Goal: Task Accomplishment & Management: Use online tool/utility

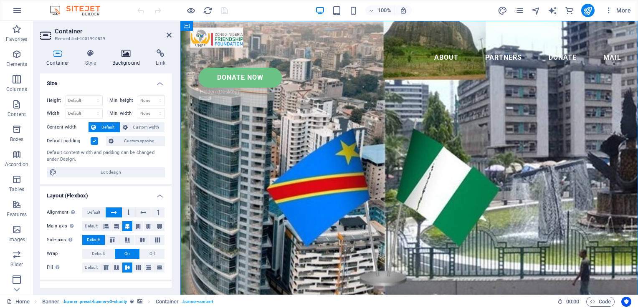
click at [130, 59] on h4 "Background" at bounding box center [128, 58] width 44 height 18
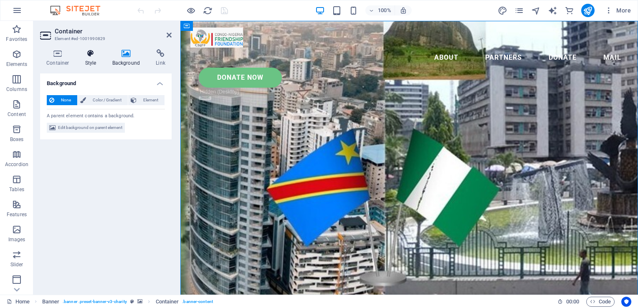
click at [86, 54] on icon at bounding box center [91, 53] width 24 height 8
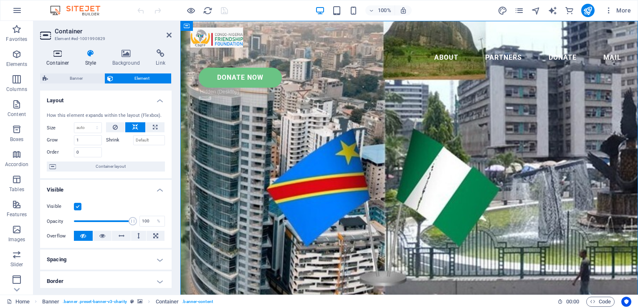
click at [69, 53] on icon at bounding box center [58, 53] width 36 height 8
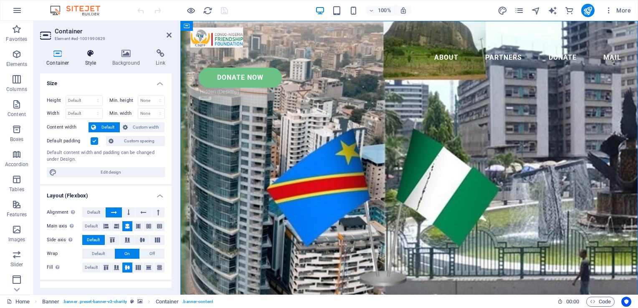
click at [89, 54] on icon at bounding box center [91, 53] width 24 height 8
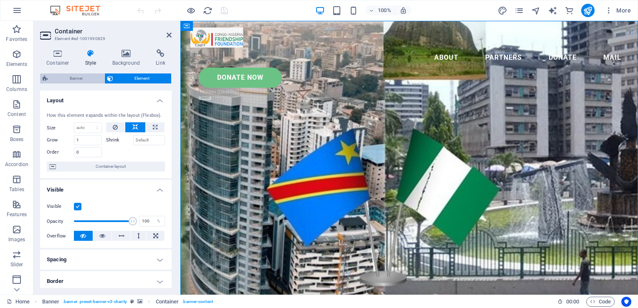
click at [77, 76] on span "Banner" at bounding box center [76, 79] width 51 height 10
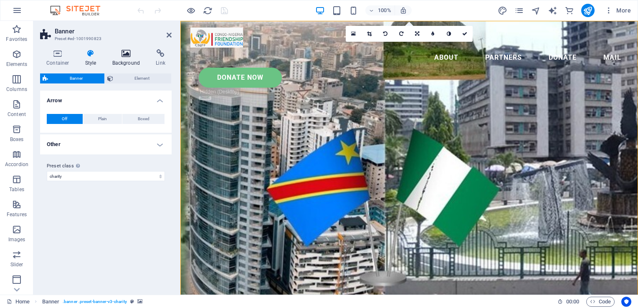
click at [131, 61] on h4 "Background" at bounding box center [128, 58] width 44 height 18
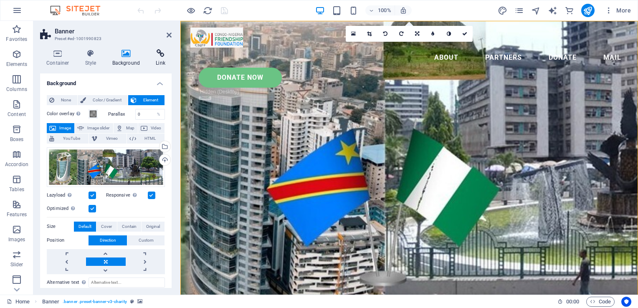
click at [163, 53] on icon at bounding box center [161, 53] width 22 height 8
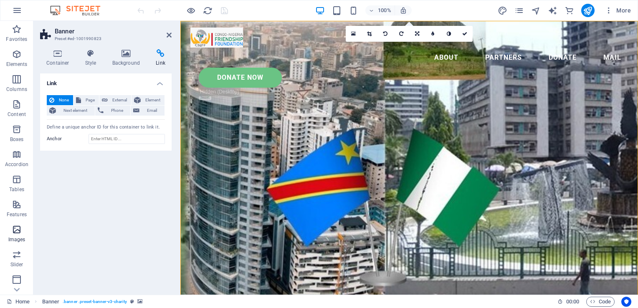
click at [11, 234] on span "Images" at bounding box center [16, 235] width 33 height 20
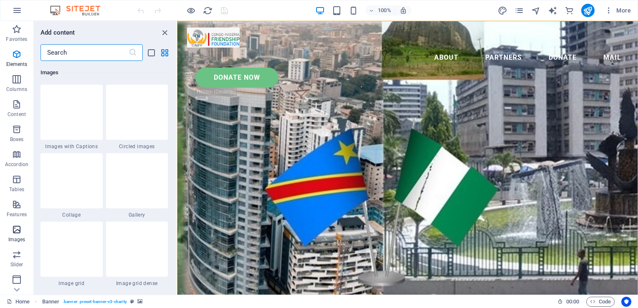
scroll to position [4236, 0]
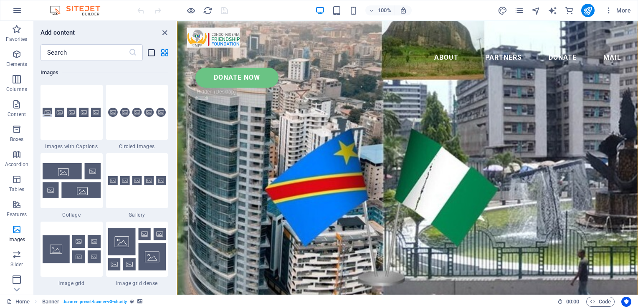
click at [153, 55] on icon "list-view" at bounding box center [152, 53] width 10 height 10
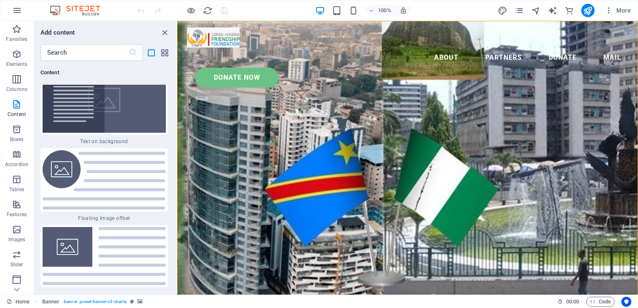
scroll to position [5062, 0]
click at [204, 39] on div at bounding box center [407, 38] width 441 height 20
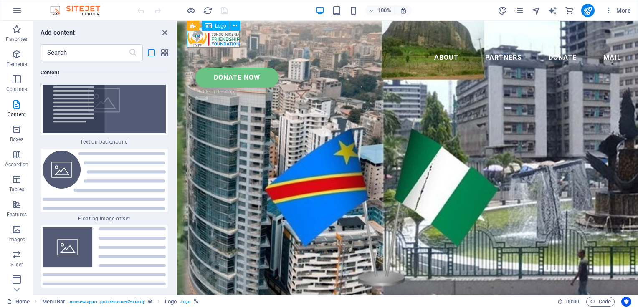
click at [204, 39] on div at bounding box center [407, 38] width 441 height 20
select select "px"
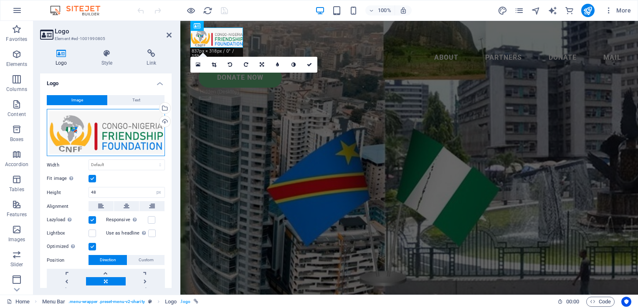
click at [130, 135] on div "Drag files here, click to choose files or select files from Files or our free s…" at bounding box center [106, 133] width 118 height 48
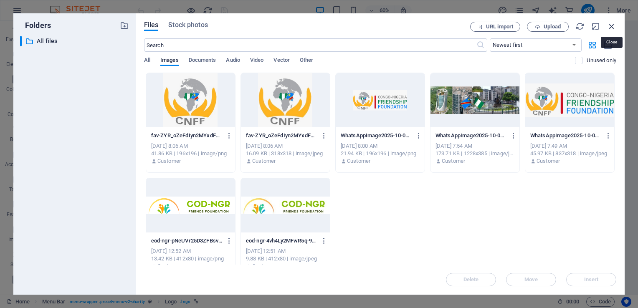
click at [613, 27] on icon "button" at bounding box center [611, 26] width 9 height 9
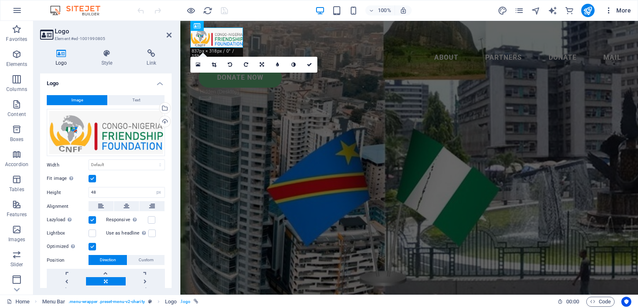
click at [607, 11] on icon "button" at bounding box center [609, 10] width 8 height 8
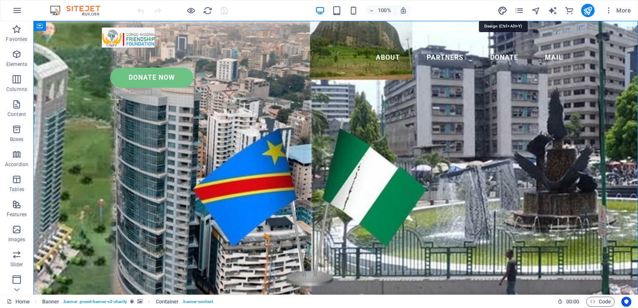
click at [503, 7] on icon "design" at bounding box center [503, 11] width 10 height 10
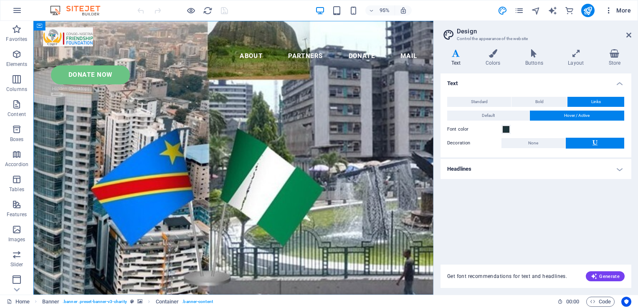
click at [611, 9] on icon "button" at bounding box center [609, 10] width 8 height 8
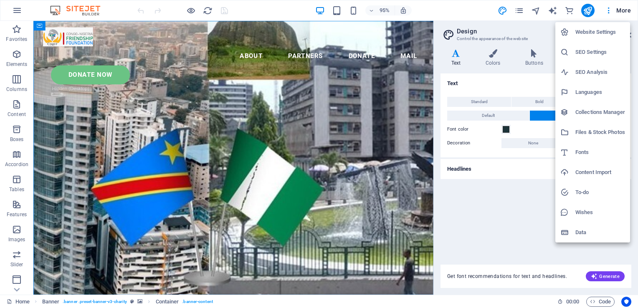
click at [192, 164] on div at bounding box center [319, 154] width 638 height 308
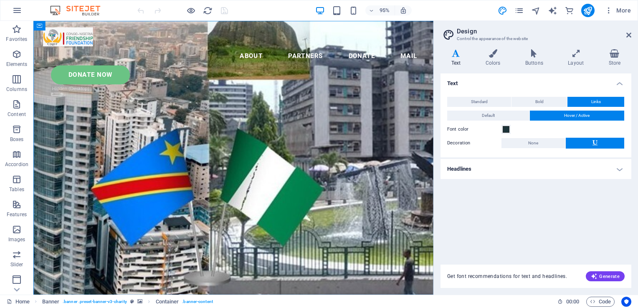
click at [84, 10] on img at bounding box center [79, 10] width 63 height 10
click at [18, 80] on icon "button" at bounding box center [17, 79] width 10 height 10
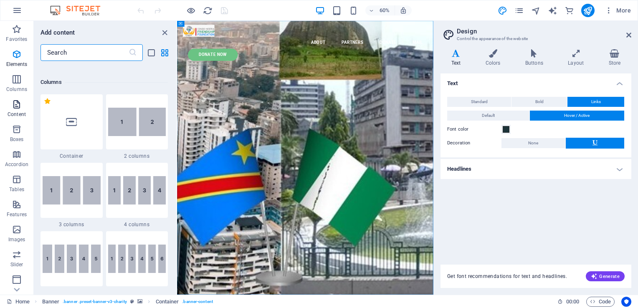
scroll to position [414, 0]
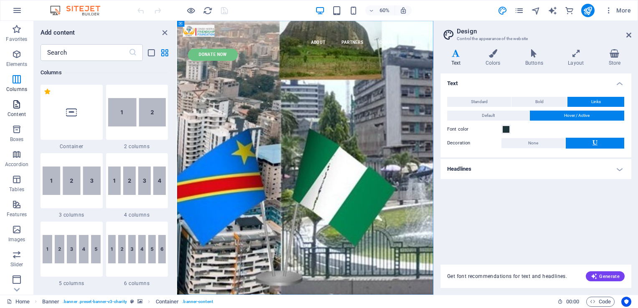
click at [18, 108] on icon "button" at bounding box center [17, 104] width 10 height 10
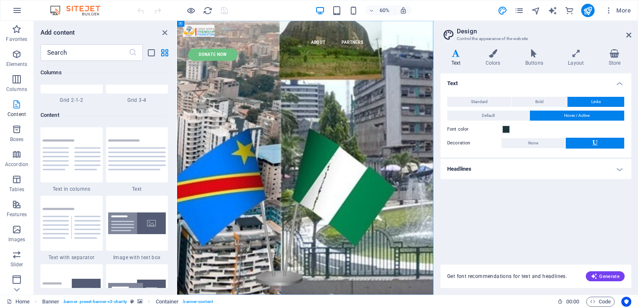
scroll to position [1462, 0]
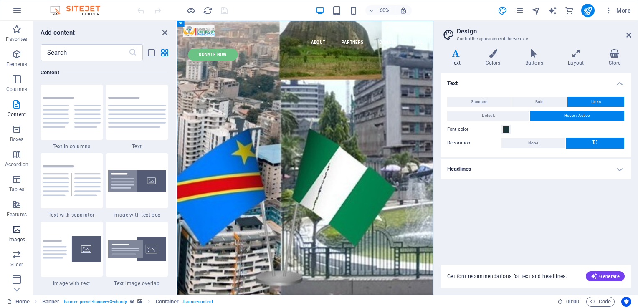
click at [10, 227] on span "Images" at bounding box center [16, 235] width 33 height 20
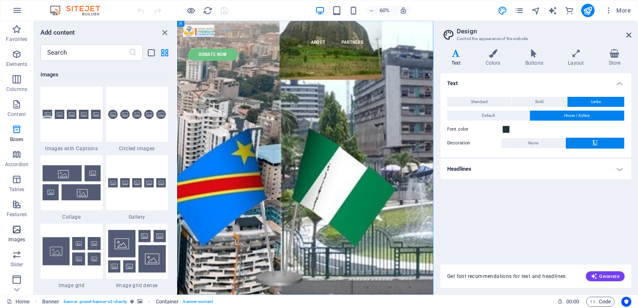
scroll to position [4236, 0]
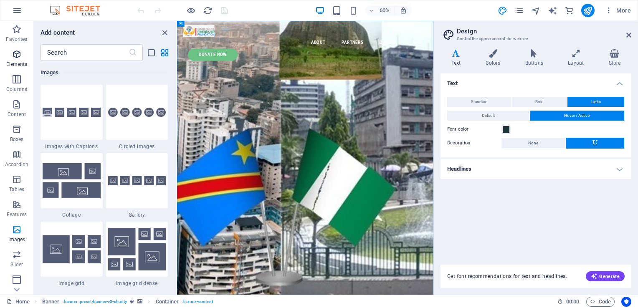
click at [16, 54] on icon "button" at bounding box center [17, 54] width 10 height 10
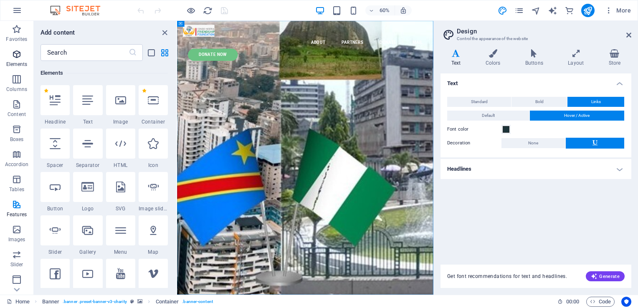
scroll to position [89, 0]
click at [164, 33] on icon "close panel" at bounding box center [165, 33] width 10 height 10
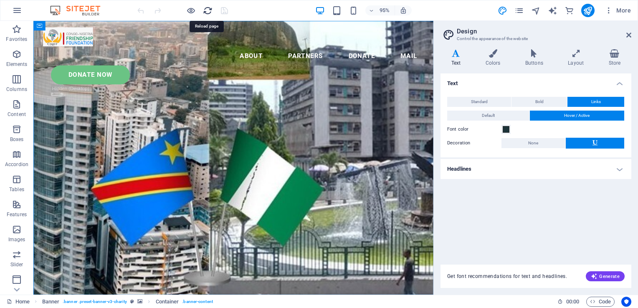
click at [209, 11] on icon "reload" at bounding box center [208, 11] width 10 height 10
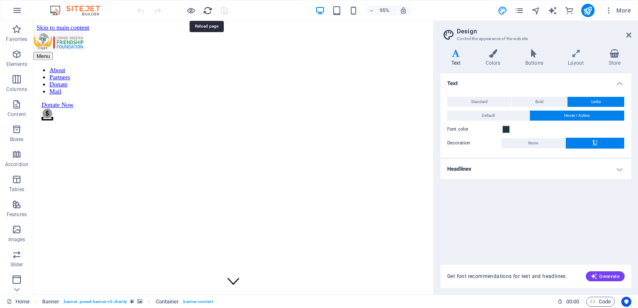
scroll to position [0, 0]
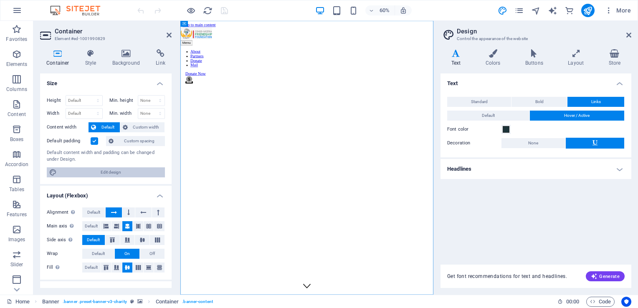
click at [115, 171] on span "Edit design" at bounding box center [110, 173] width 103 height 10
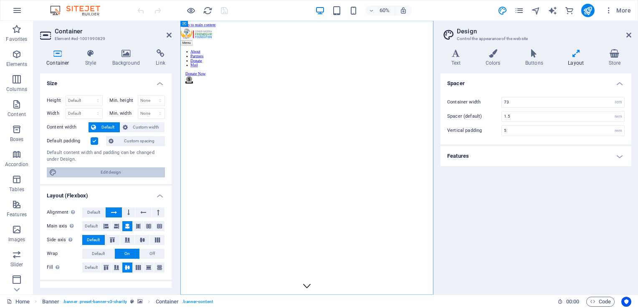
click at [104, 171] on span "Edit design" at bounding box center [110, 173] width 103 height 10
click at [531, 50] on icon at bounding box center [534, 53] width 39 height 8
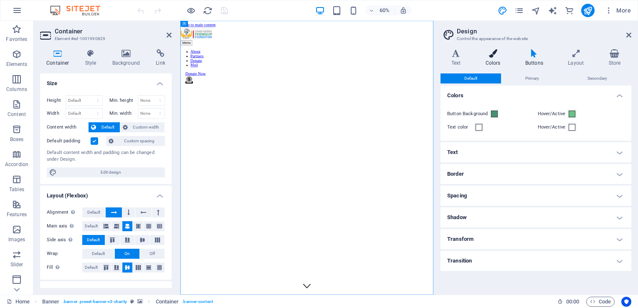
click at [497, 55] on icon at bounding box center [493, 53] width 36 height 8
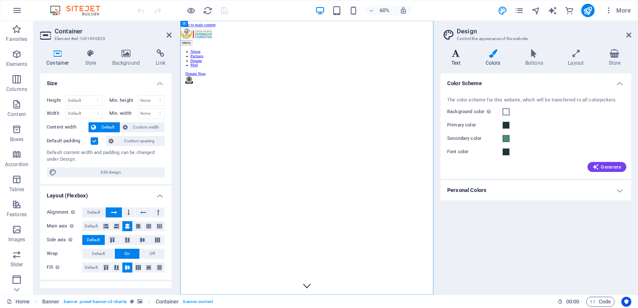
click at [454, 55] on icon at bounding box center [456, 53] width 31 height 8
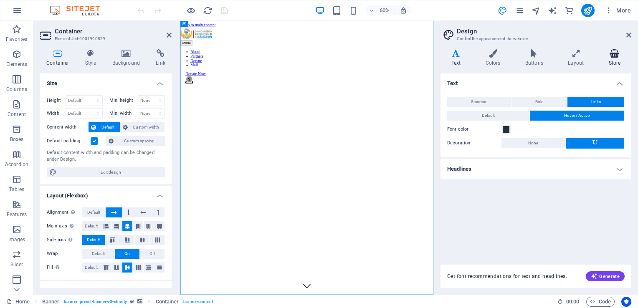
click at [612, 56] on icon at bounding box center [614, 53] width 33 height 8
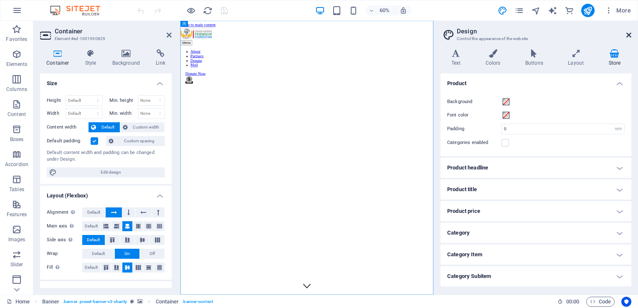
click at [630, 35] on icon at bounding box center [629, 35] width 5 height 7
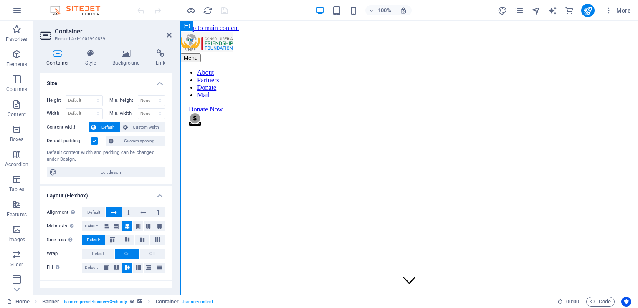
click at [89, 183] on div "Height Default px rem % vh vw Min. height None px rem % vh vw Width Default px …" at bounding box center [106, 137] width 132 height 96
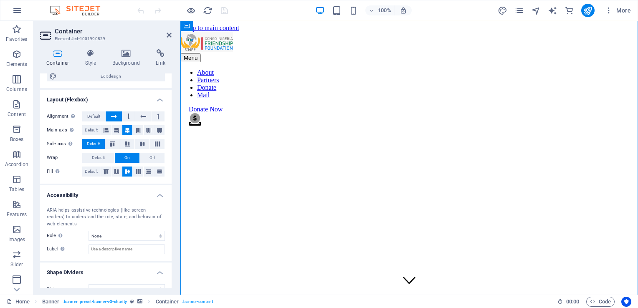
scroll to position [108, 0]
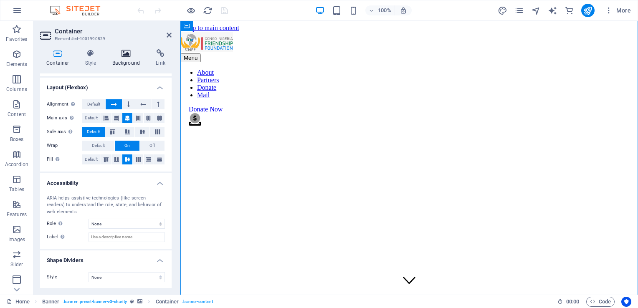
click at [127, 54] on icon at bounding box center [126, 53] width 41 height 8
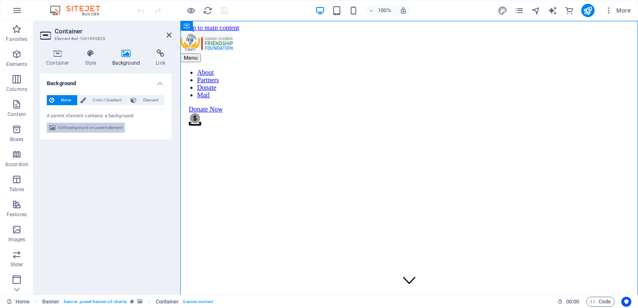
click at [102, 127] on span "Edit background on parent element" at bounding box center [90, 128] width 64 height 10
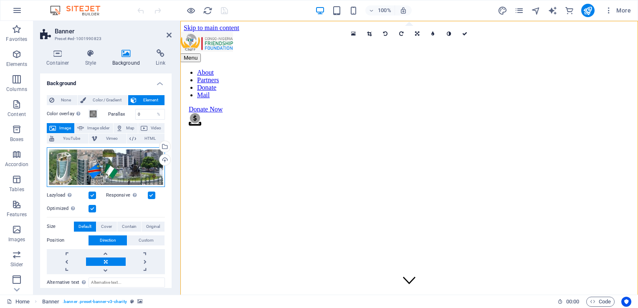
click at [104, 161] on div "Drag files here, click to choose files or select files from Files or our free s…" at bounding box center [106, 167] width 118 height 40
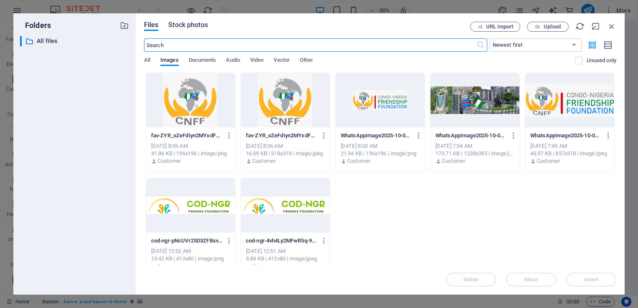
click at [195, 27] on span "Stock photos" at bounding box center [187, 25] width 39 height 10
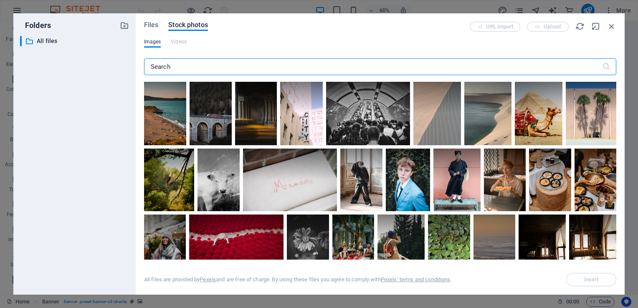
click at [242, 67] on input "text" at bounding box center [373, 66] width 458 height 17
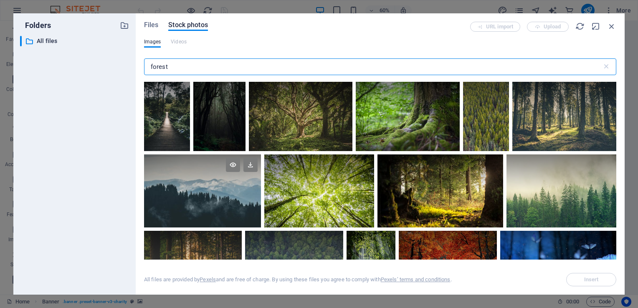
type input "forest"
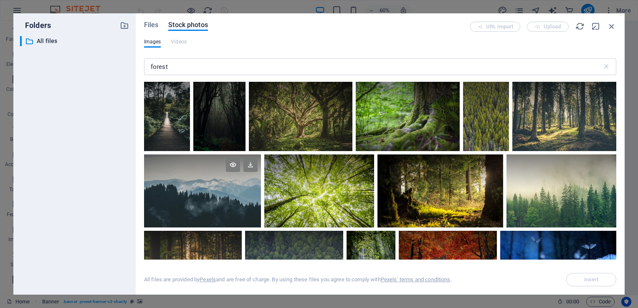
click at [212, 203] on div at bounding box center [202, 191] width 117 height 73
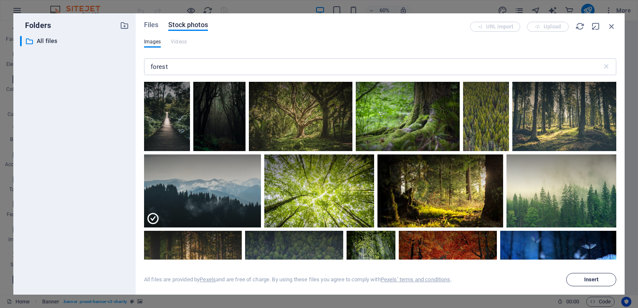
click at [579, 282] on span "Insert" at bounding box center [591, 279] width 43 height 5
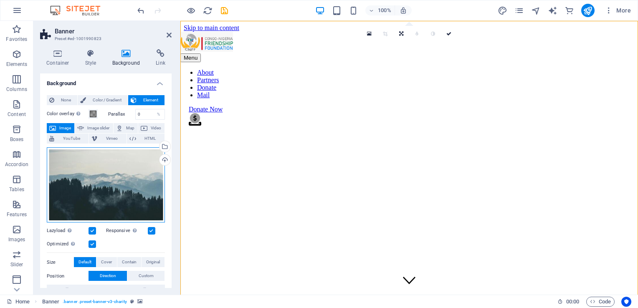
click at [126, 187] on div "Drag files here, click to choose files or select files from Files or our free s…" at bounding box center [106, 185] width 118 height 76
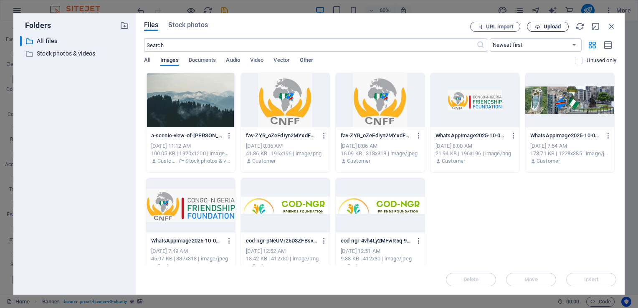
click at [557, 30] on button "Upload" at bounding box center [548, 27] width 42 height 10
click at [200, 26] on span "Stock photos" at bounding box center [187, 25] width 39 height 10
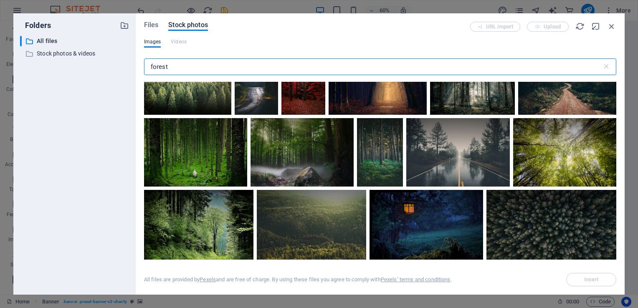
scroll to position [329, 0]
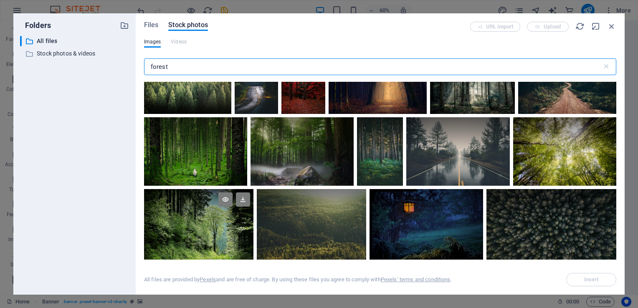
click at [209, 210] on div at bounding box center [198, 207] width 109 height 36
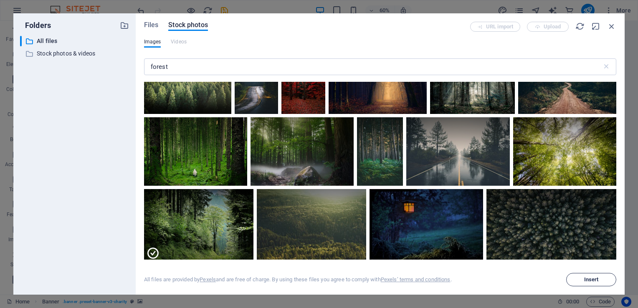
click at [584, 284] on button "Insert" at bounding box center [591, 279] width 50 height 13
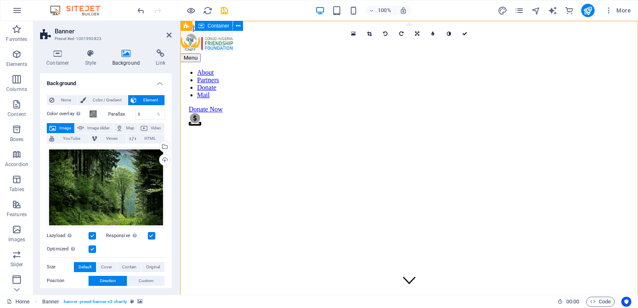
drag, startPoint x: 213, startPoint y: 11, endPoint x: 207, endPoint y: 8, distance: 7.1
click at [207, 8] on div at bounding box center [183, 10] width 94 height 13
click at [207, 8] on icon "reload" at bounding box center [208, 11] width 10 height 10
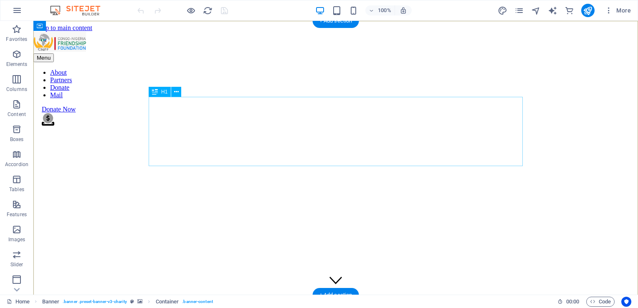
scroll to position [0, 0]
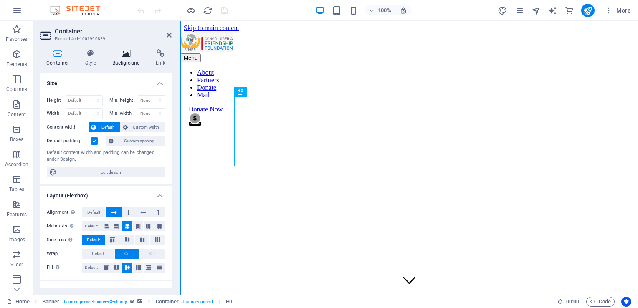
click at [127, 66] on h4 "Background" at bounding box center [128, 58] width 44 height 18
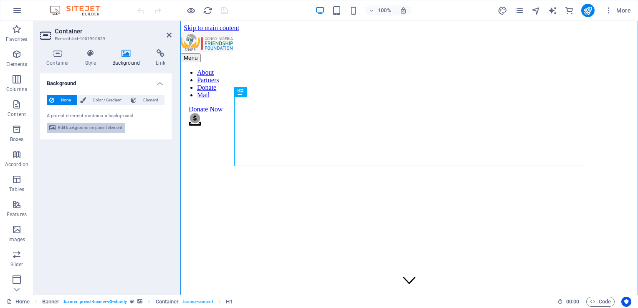
click at [99, 127] on span "Edit background on parent element" at bounding box center [90, 128] width 64 height 10
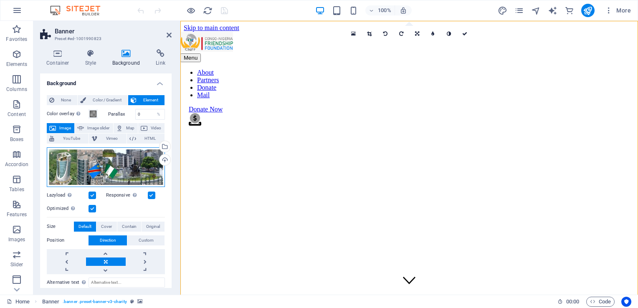
click at [109, 172] on div "Drag files here, click to choose files or select files from Files or our free s…" at bounding box center [106, 167] width 118 height 40
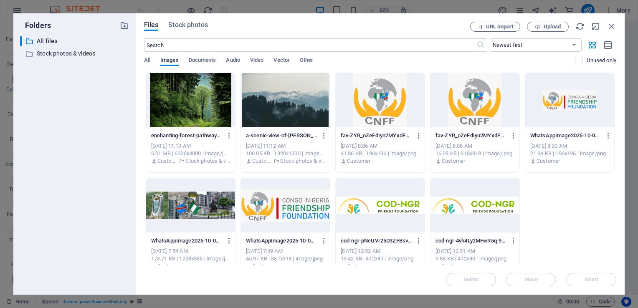
click at [184, 107] on div at bounding box center [190, 100] width 89 height 54
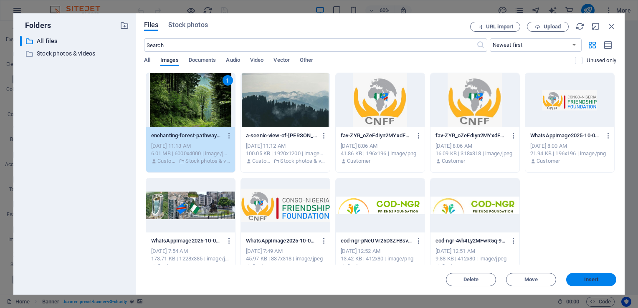
click at [583, 278] on span "Insert" at bounding box center [591, 279] width 43 height 5
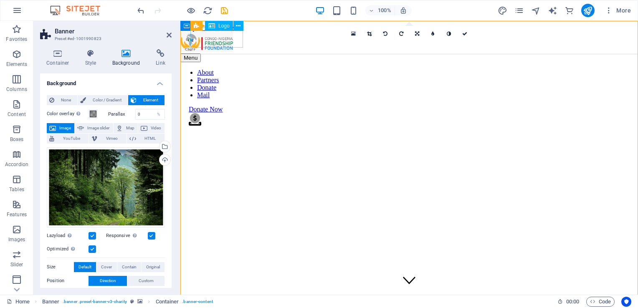
click at [227, 42] on div at bounding box center [409, 43] width 458 height 22
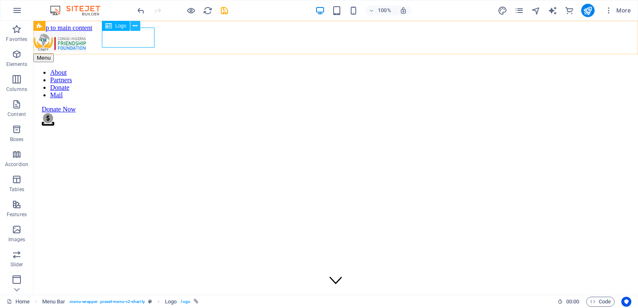
click at [134, 26] on icon at bounding box center [135, 26] width 5 height 9
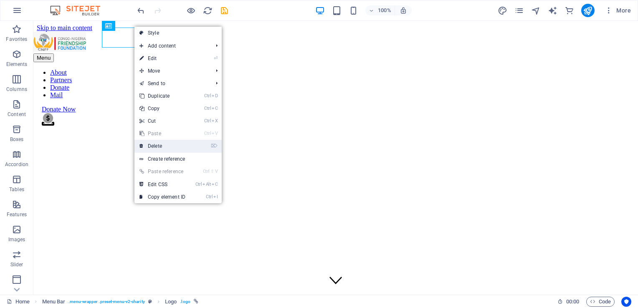
click at [163, 146] on link "⌦ Delete" at bounding box center [163, 146] width 56 height 13
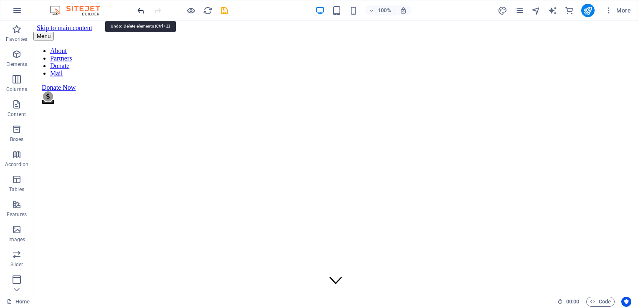
click at [138, 9] on icon "undo" at bounding box center [141, 11] width 10 height 10
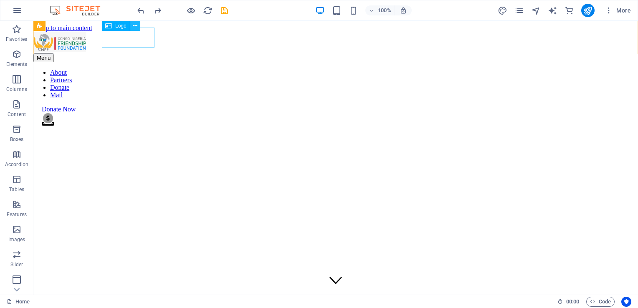
click at [134, 23] on icon at bounding box center [135, 26] width 5 height 9
click at [133, 26] on icon at bounding box center [135, 26] width 5 height 9
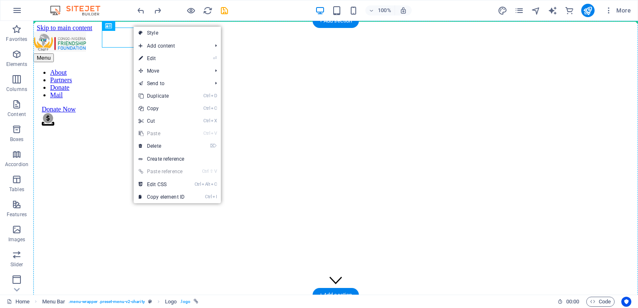
drag, startPoint x: 124, startPoint y: 38, endPoint x: 128, endPoint y: 105, distance: 67.8
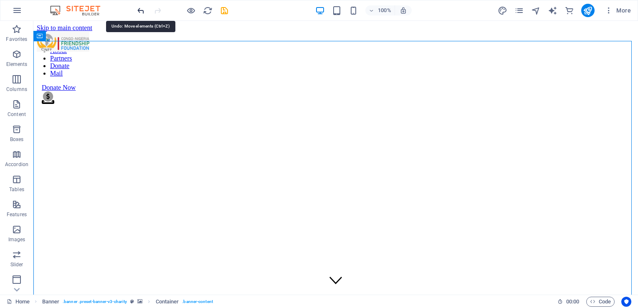
click at [140, 9] on icon "undo" at bounding box center [141, 11] width 10 height 10
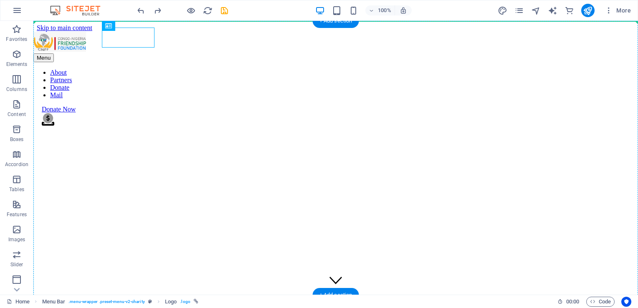
drag, startPoint x: 142, startPoint y: 39, endPoint x: 145, endPoint y: 79, distance: 40.2
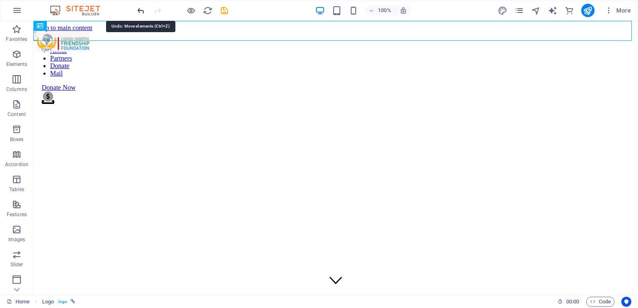
click at [139, 14] on icon "undo" at bounding box center [141, 11] width 10 height 10
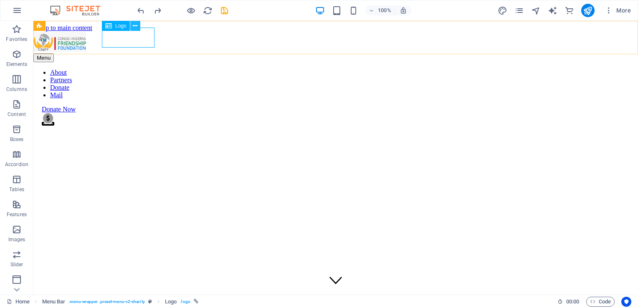
click at [138, 28] on button at bounding box center [135, 26] width 10 height 10
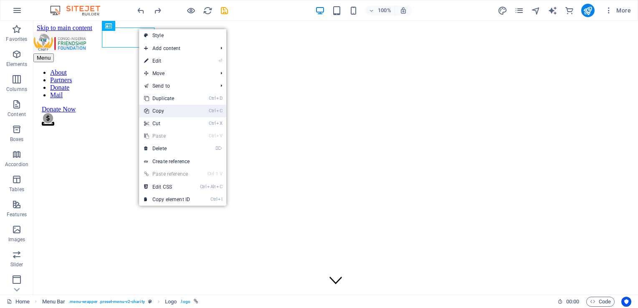
click at [179, 107] on link "Ctrl C Copy" at bounding box center [167, 111] width 56 height 13
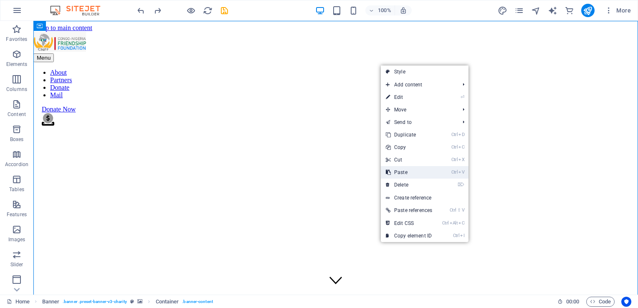
click at [397, 173] on link "Ctrl V Paste" at bounding box center [409, 172] width 56 height 13
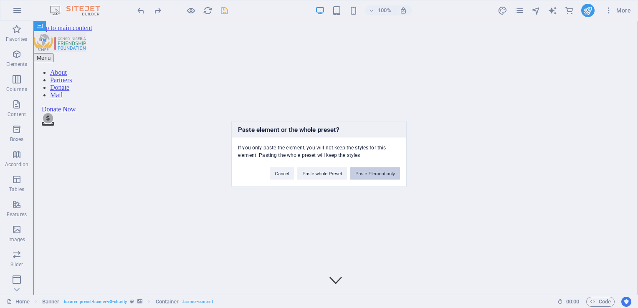
click at [382, 173] on button "Paste Element only" at bounding box center [375, 174] width 50 height 13
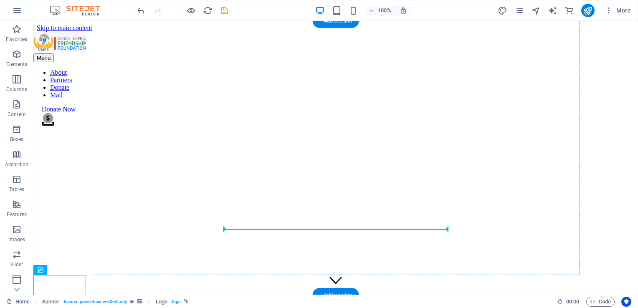
drag, startPoint x: 69, startPoint y: 283, endPoint x: 266, endPoint y: 226, distance: 205.4
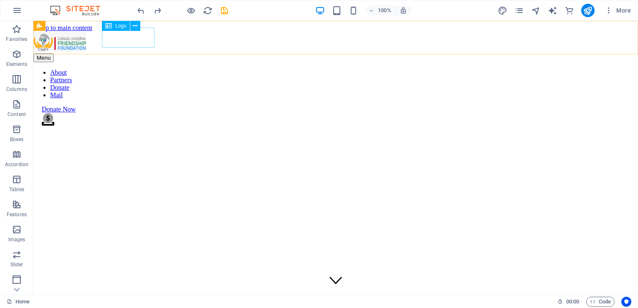
click at [148, 40] on div at bounding box center [335, 43] width 605 height 22
click at [133, 25] on icon at bounding box center [135, 26] width 5 height 9
click at [127, 39] on div at bounding box center [335, 43] width 605 height 22
select select "px"
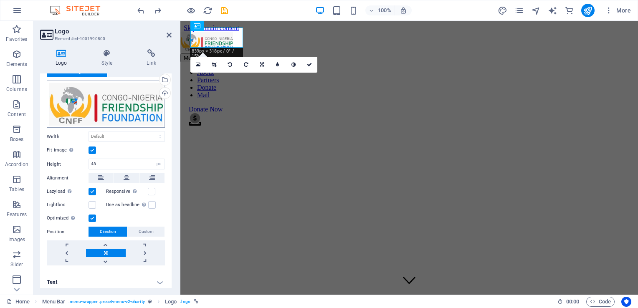
scroll to position [31, 0]
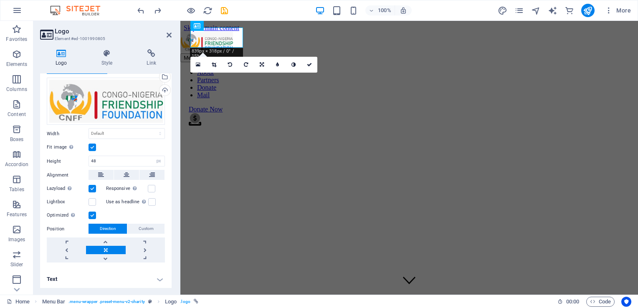
click at [105, 247] on link at bounding box center [105, 250] width 39 height 8
click at [145, 248] on link at bounding box center [145, 250] width 39 height 8
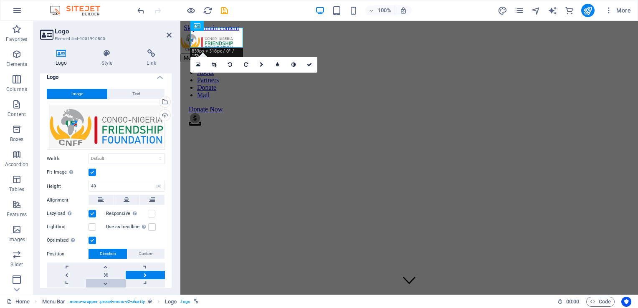
scroll to position [0, 0]
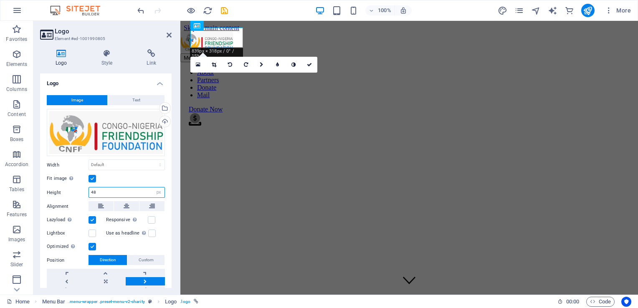
click at [146, 195] on input "48" at bounding box center [127, 193] width 76 height 10
type input "62"
click at [157, 193] on select "Default auto px" at bounding box center [159, 193] width 12 height 10
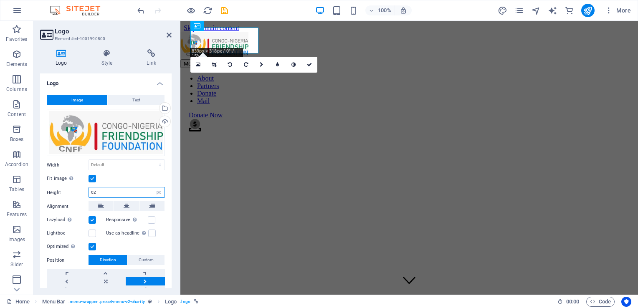
select select "auto"
click at [153, 188] on select "Default auto px" at bounding box center [159, 193] width 12 height 10
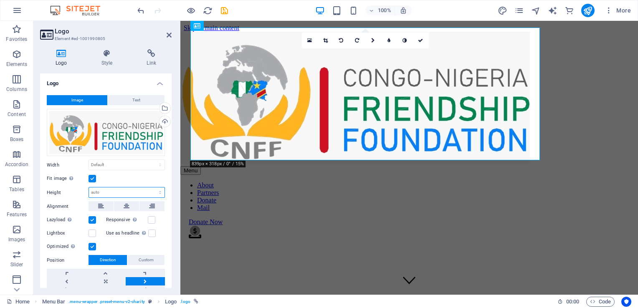
click at [157, 193] on select "Default auto px" at bounding box center [127, 193] width 76 height 10
click at [89, 188] on select "Default auto px" at bounding box center [127, 193] width 76 height 10
click at [160, 194] on select "Default auto px" at bounding box center [127, 193] width 76 height 10
select select "px"
click at [151, 188] on select "Default auto px" at bounding box center [127, 193] width 76 height 10
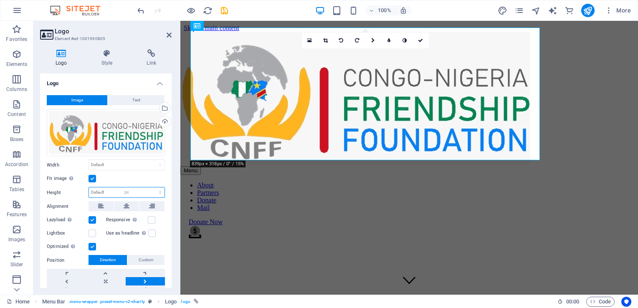
type input "318"
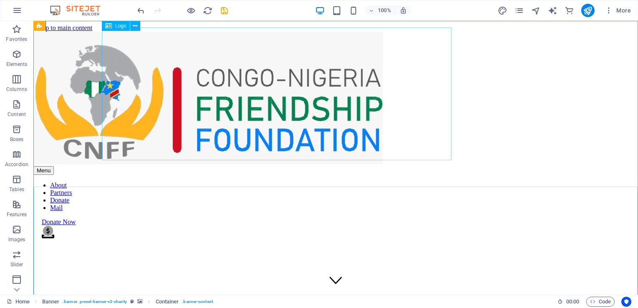
click at [396, 130] on div at bounding box center [335, 99] width 605 height 135
click at [400, 98] on div at bounding box center [335, 99] width 605 height 135
select select "px"
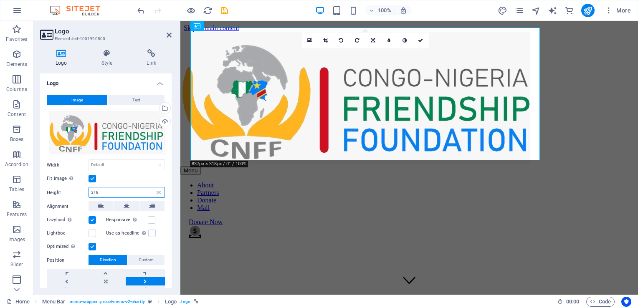
click at [120, 195] on input "318" at bounding box center [127, 193] width 76 height 10
type input "3"
type input "65"
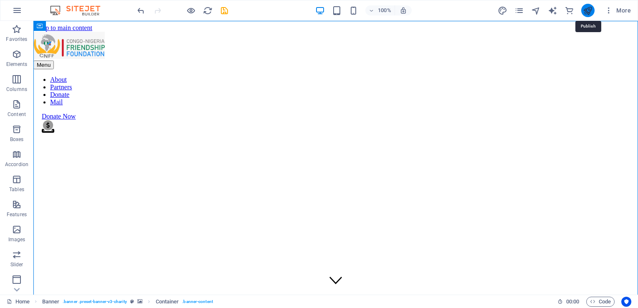
click at [591, 11] on icon "publish" at bounding box center [588, 11] width 10 height 10
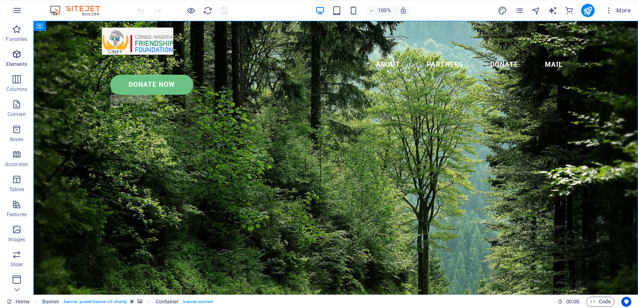
click at [12, 56] on icon "button" at bounding box center [17, 54] width 10 height 10
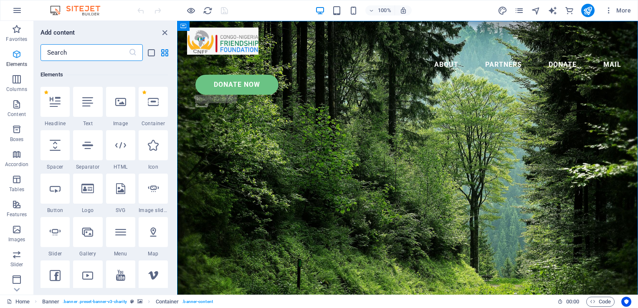
scroll to position [89, 0]
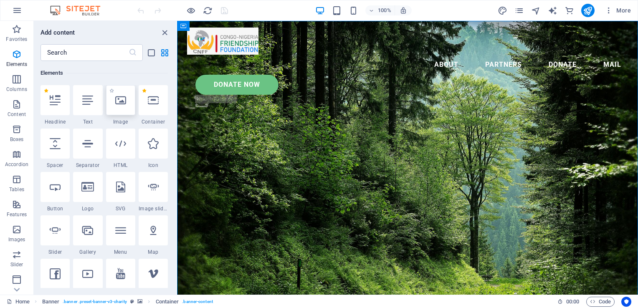
click at [122, 95] on icon at bounding box center [120, 100] width 11 height 11
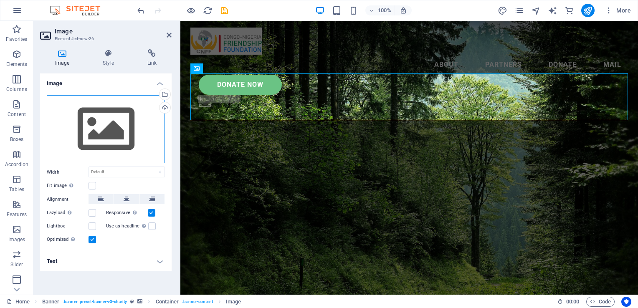
click at [122, 135] on div "Drag files here, click to choose files or select files from Files or our free s…" at bounding box center [106, 129] width 118 height 69
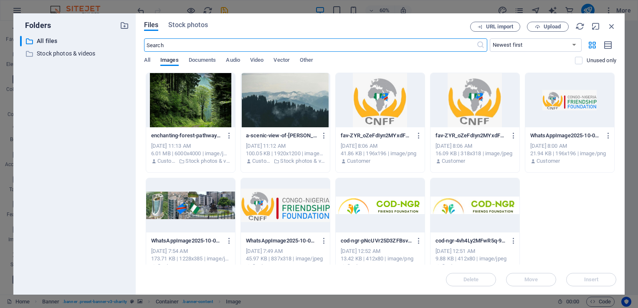
click at [298, 203] on div at bounding box center [285, 205] width 89 height 54
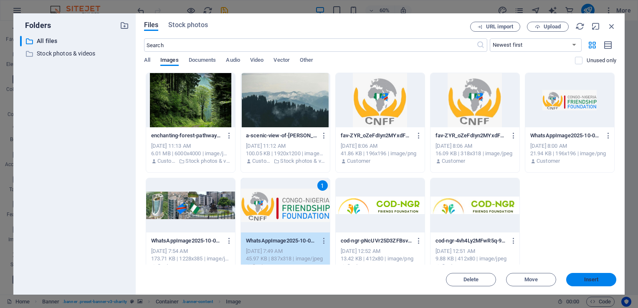
click at [592, 277] on span "Insert" at bounding box center [591, 279] width 15 height 5
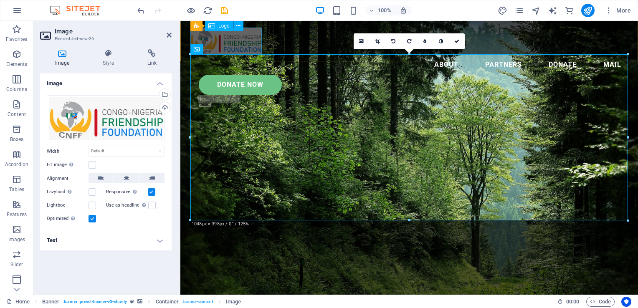
click at [242, 39] on div at bounding box center [409, 41] width 438 height 27
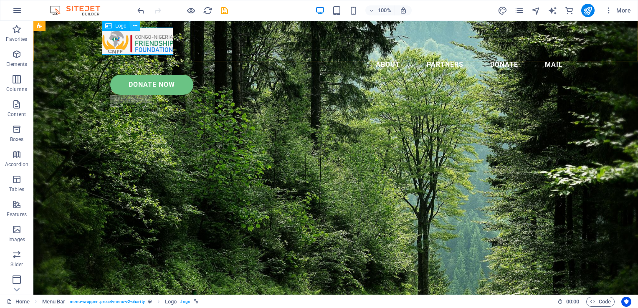
click at [134, 28] on icon at bounding box center [135, 26] width 5 height 9
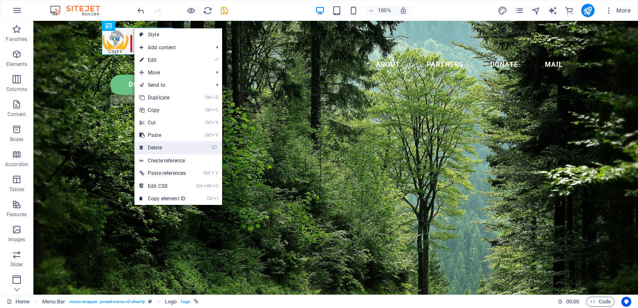
click at [182, 147] on link "⌦ Delete" at bounding box center [163, 148] width 56 height 13
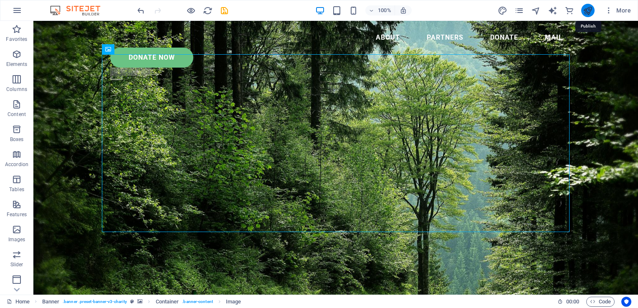
click at [586, 14] on icon "publish" at bounding box center [588, 11] width 10 height 10
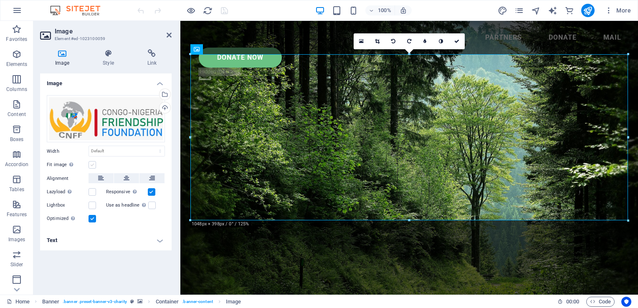
click at [90, 165] on label at bounding box center [93, 165] width 8 height 8
click at [0, 0] on input "Fit image Automatically fit image to a fixed width and height" at bounding box center [0, 0] width 0 height 0
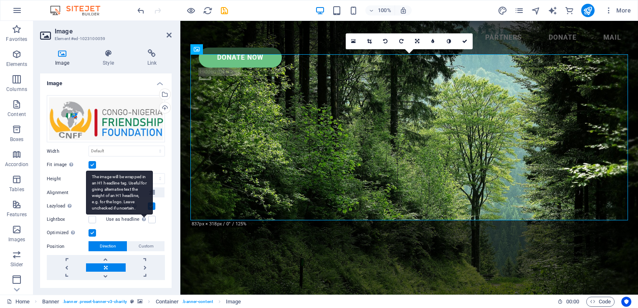
scroll to position [18, 0]
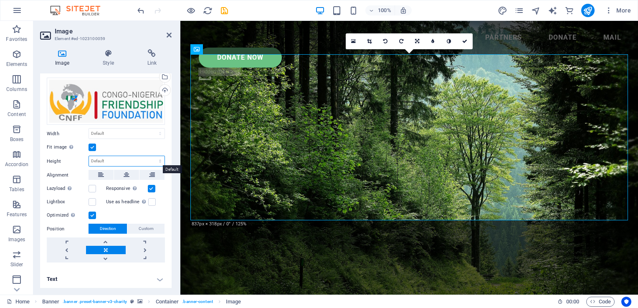
click at [157, 160] on select "Default auto px" at bounding box center [127, 161] width 76 height 10
select select "px"
click at [151, 156] on select "Default auto px" at bounding box center [127, 161] width 76 height 10
type input "398"
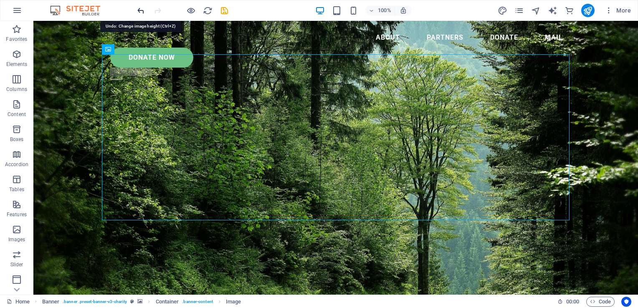
click at [137, 13] on icon "undo" at bounding box center [141, 11] width 10 height 10
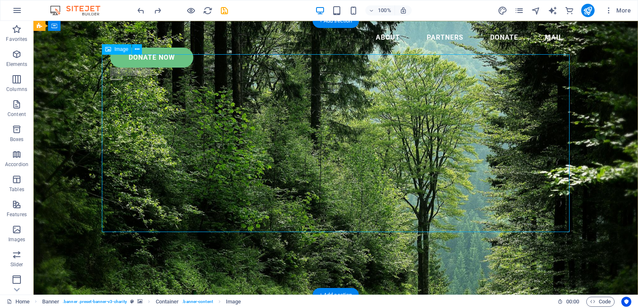
click at [138, 53] on icon at bounding box center [137, 49] width 5 height 9
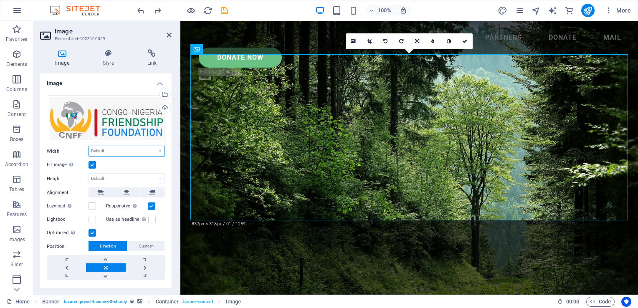
click at [121, 152] on select "Default auto px rem % em vh vw" at bounding box center [127, 151] width 76 height 10
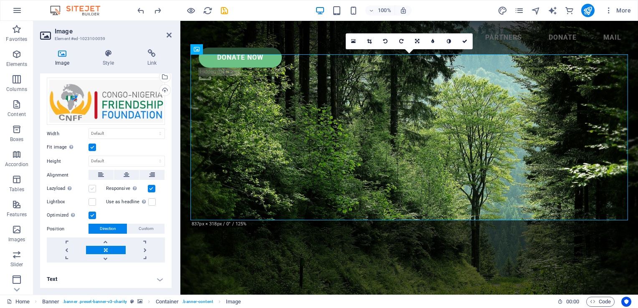
click at [93, 185] on label at bounding box center [93, 189] width 8 height 8
click at [0, 0] on input "Lazyload Loading images after the page loads improves page speed." at bounding box center [0, 0] width 0 height 0
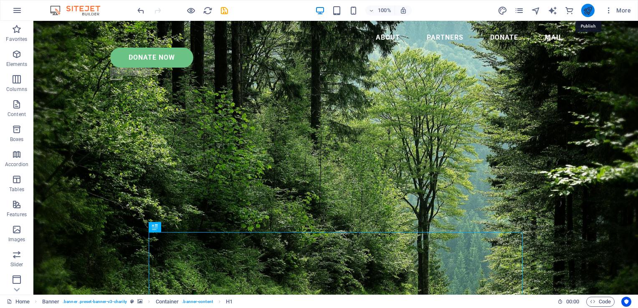
click at [587, 8] on icon "publish" at bounding box center [588, 11] width 10 height 10
